Goal: Information Seeking & Learning: Learn about a topic

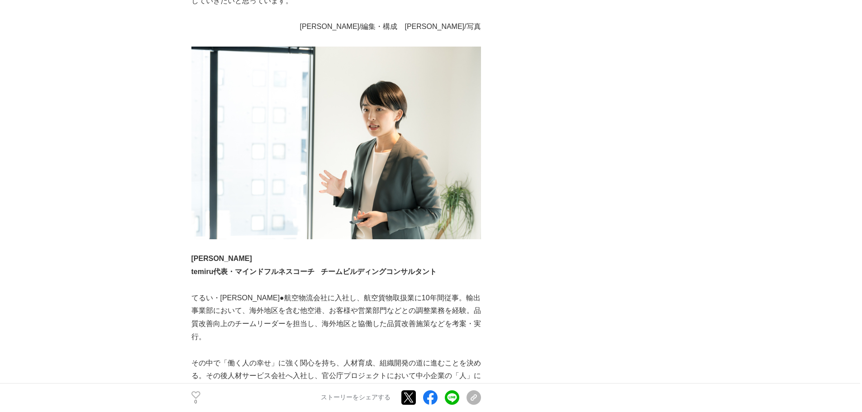
scroll to position [3301, 0]
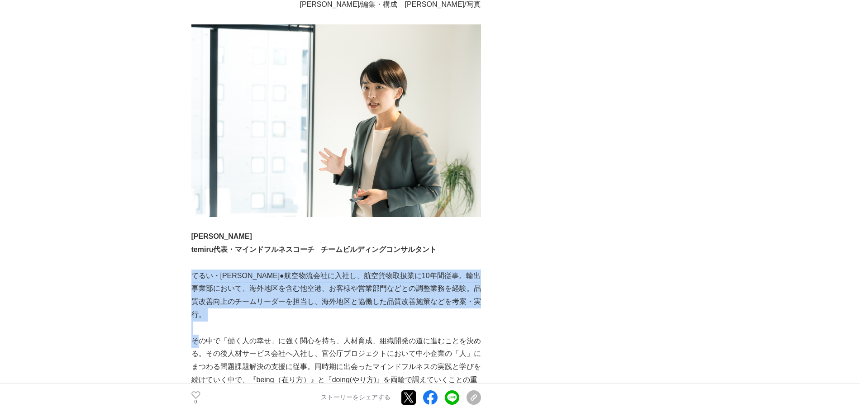
drag, startPoint x: 194, startPoint y: 221, endPoint x: 193, endPoint y: 268, distance: 47.0
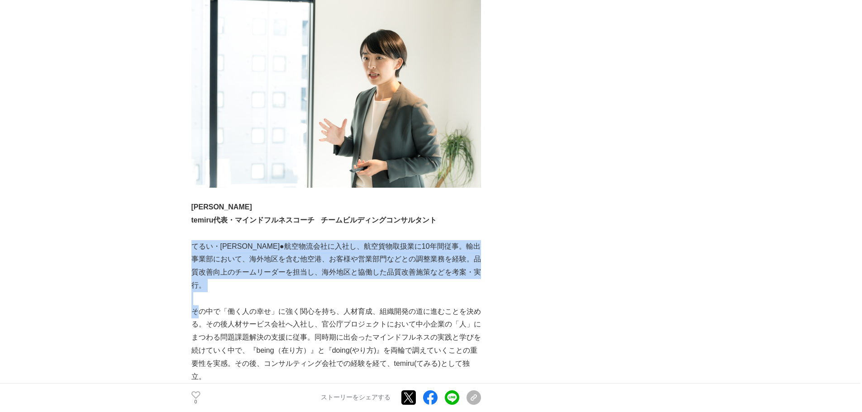
scroll to position [3347, 0]
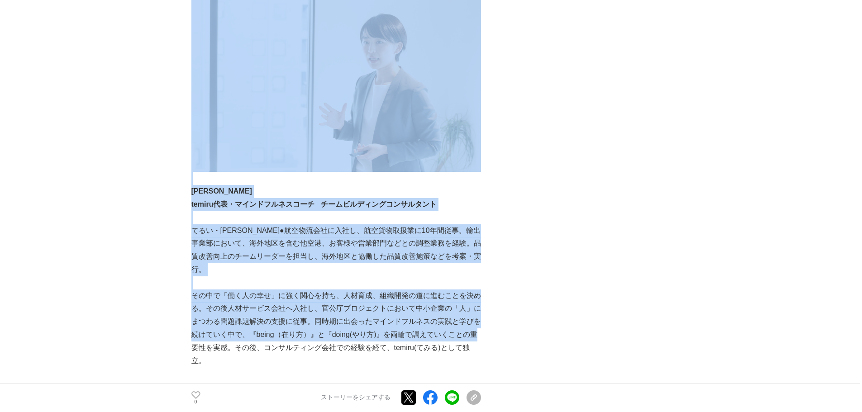
drag, startPoint x: 190, startPoint y: 241, endPoint x: 192, endPoint y: 279, distance: 38.0
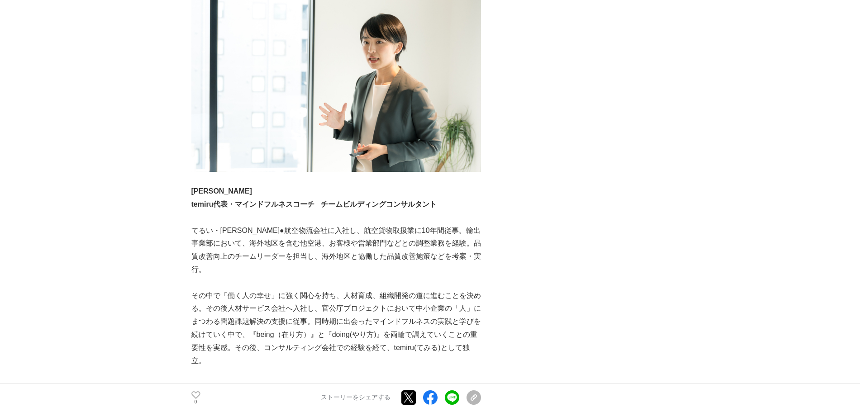
click at [195, 289] on p "その中で「働く人の幸せ」に強く関心を持ち、人材育成、組織開発の道に進むことを決める。その後人材サービス会社へ入社し、官公庁プロジェクトにおいて中小企業の「人」…" at bounding box center [335, 328] width 289 height 78
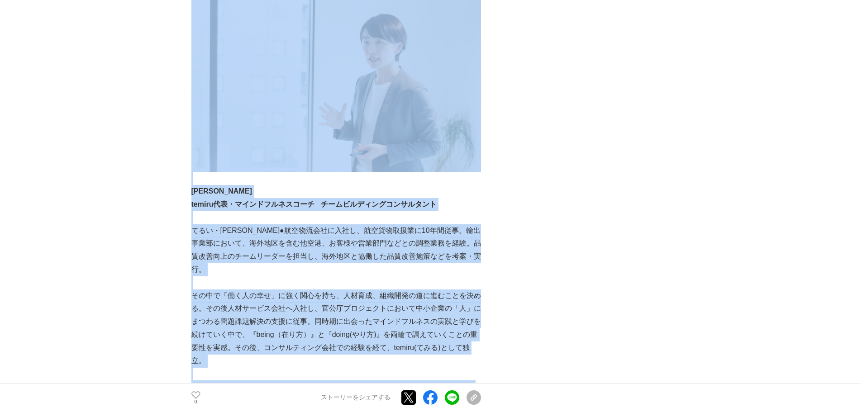
drag, startPoint x: 187, startPoint y: 235, endPoint x: 293, endPoint y: 316, distance: 133.5
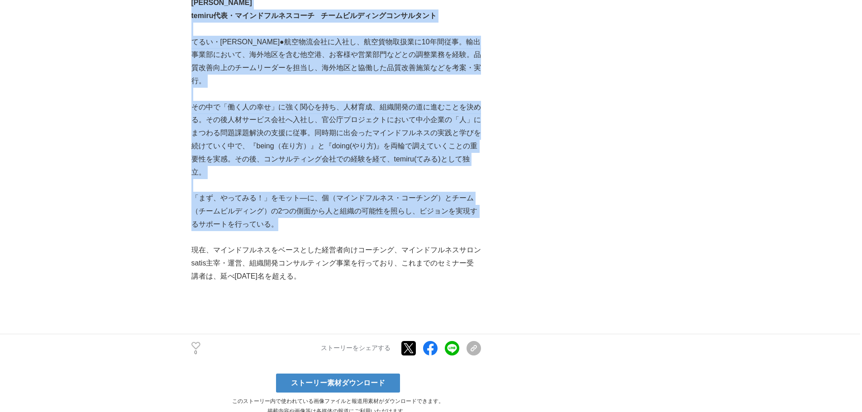
scroll to position [3573, 0]
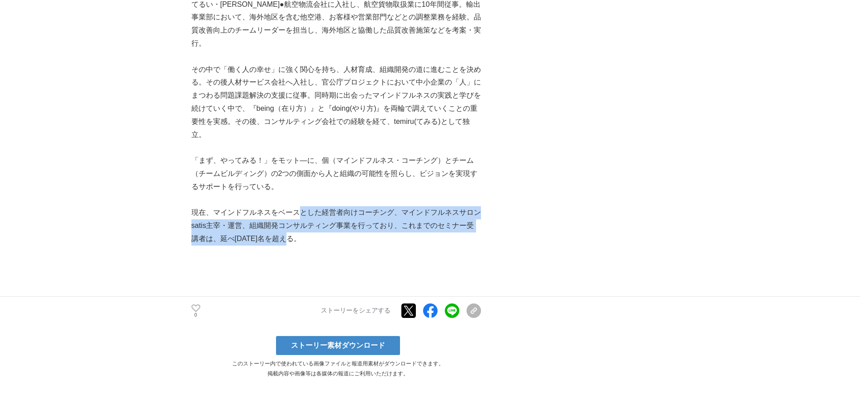
drag, startPoint x: 305, startPoint y: 171, endPoint x: 302, endPoint y: 144, distance: 27.8
click at [302, 206] on p "現在、マインドフルネスをベースとした経営者向けコーチング、マインドフルネスサロンsatis主宰・運営、組織開発コンサルティング事業を行っており、これまでのセミ…" at bounding box center [335, 225] width 289 height 39
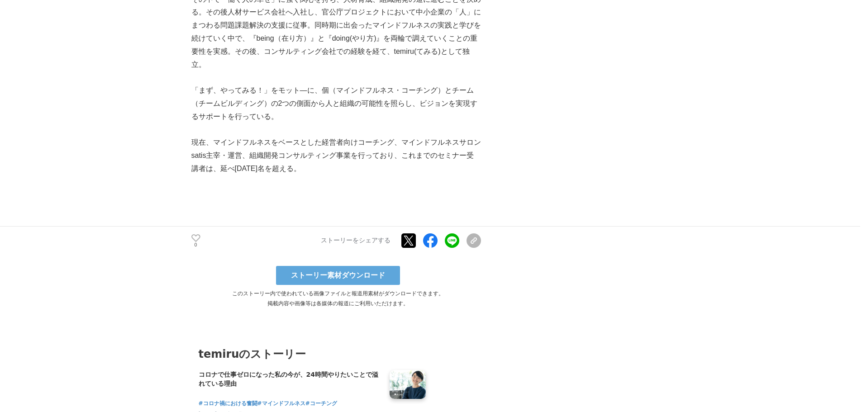
scroll to position [3799, 0]
